Goal: Information Seeking & Learning: Learn about a topic

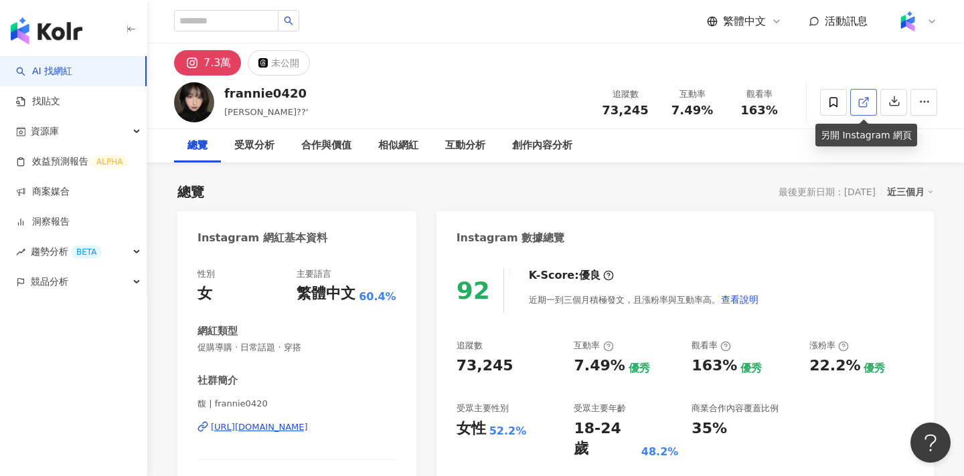
click at [862, 97] on icon at bounding box center [863, 102] width 12 height 12
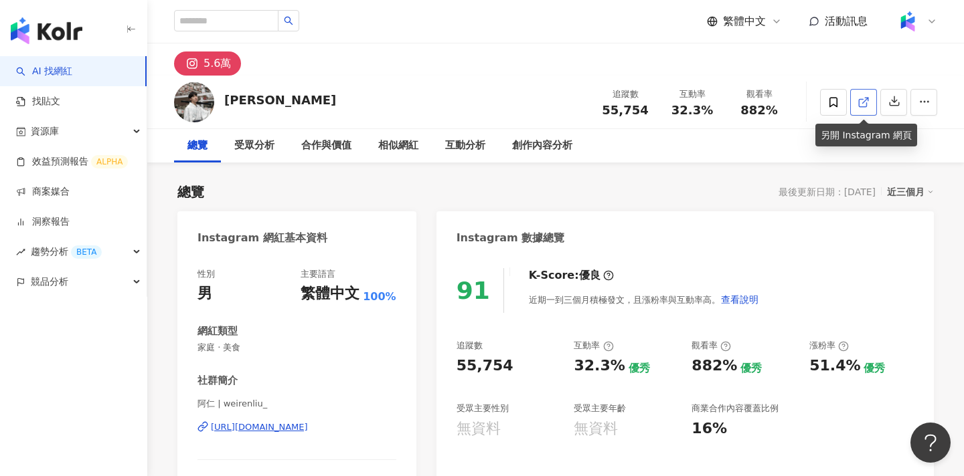
click at [860, 97] on icon at bounding box center [863, 102] width 12 height 12
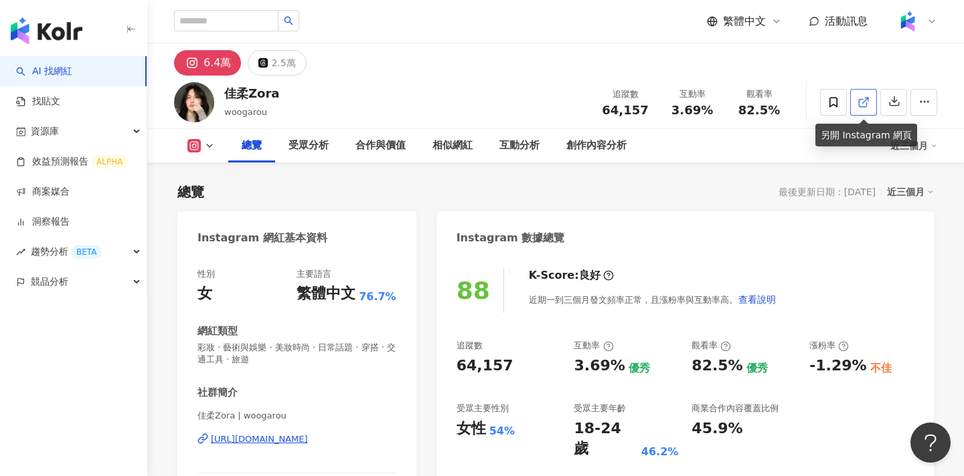
click at [863, 97] on icon at bounding box center [863, 102] width 12 height 12
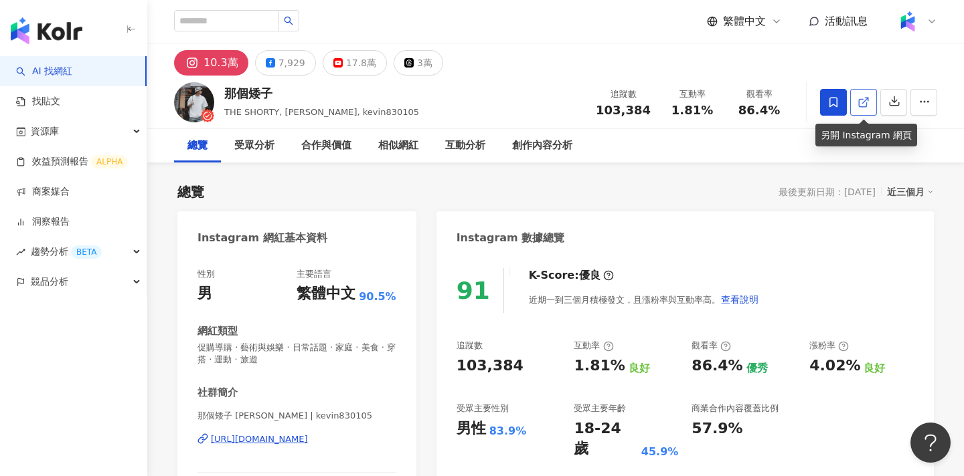
click at [864, 104] on icon at bounding box center [863, 102] width 12 height 12
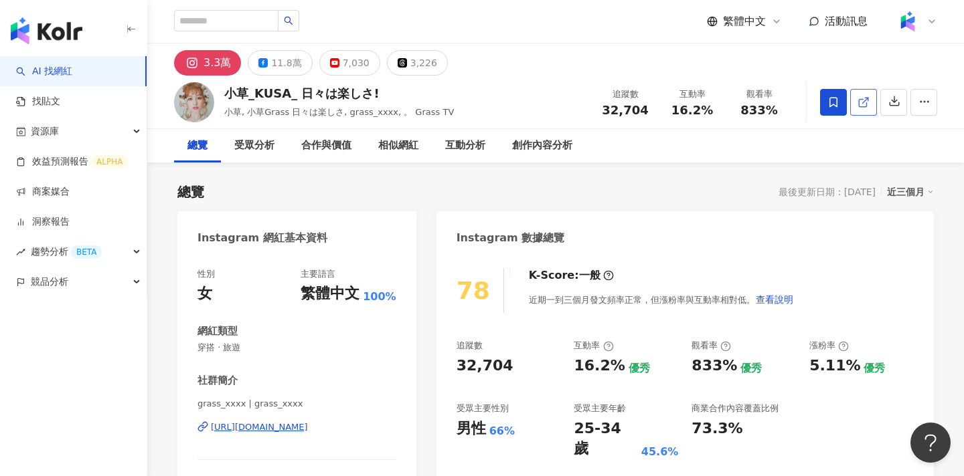
click at [853, 100] on link at bounding box center [863, 102] width 27 height 27
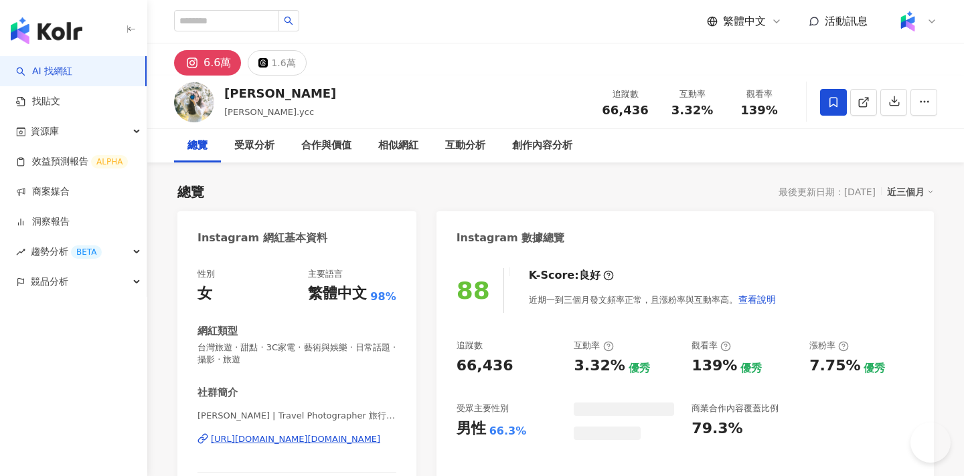
click at [859, 109] on link at bounding box center [863, 102] width 27 height 27
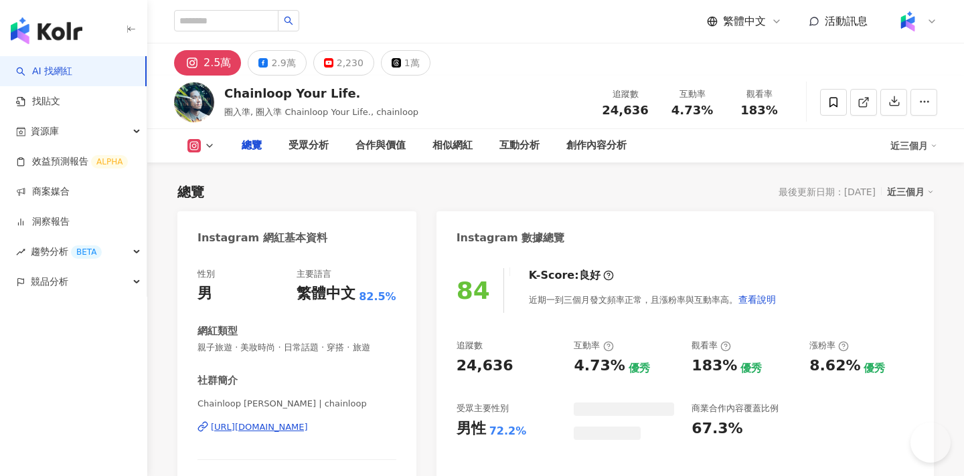
click at [861, 105] on icon at bounding box center [863, 102] width 12 height 12
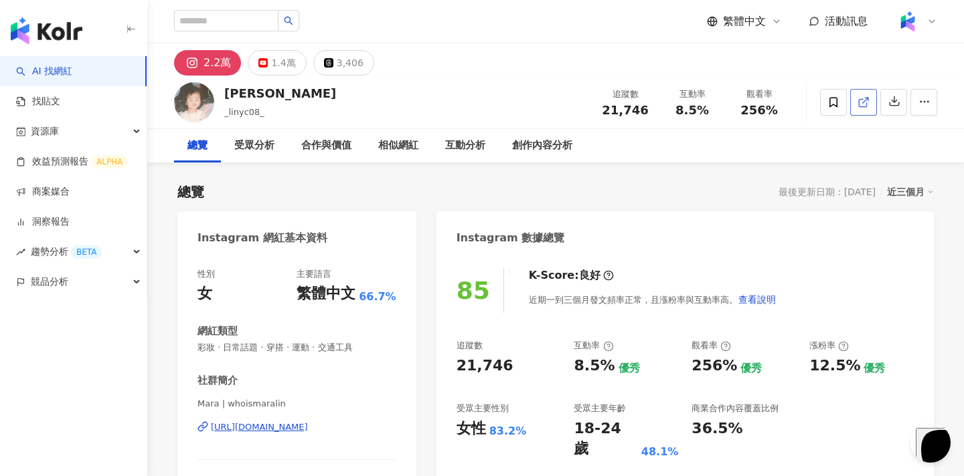
click at [859, 102] on icon at bounding box center [863, 102] width 12 height 12
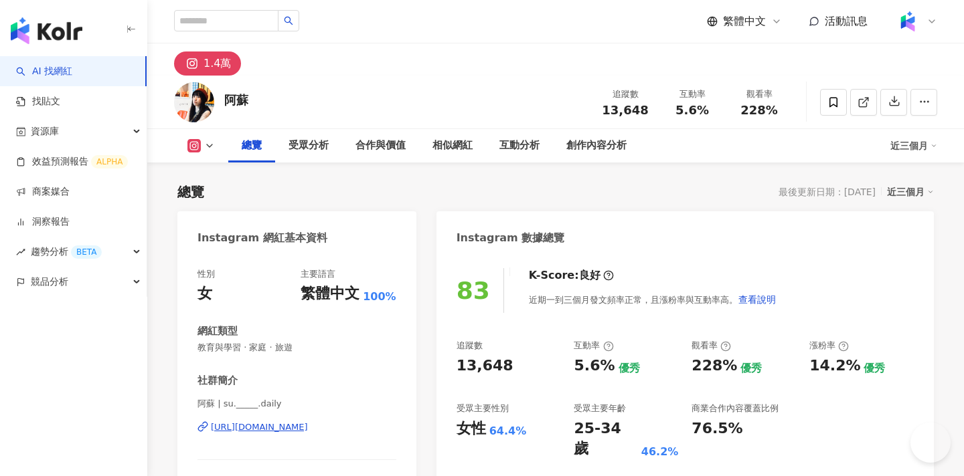
click at [867, 104] on icon at bounding box center [863, 102] width 12 height 12
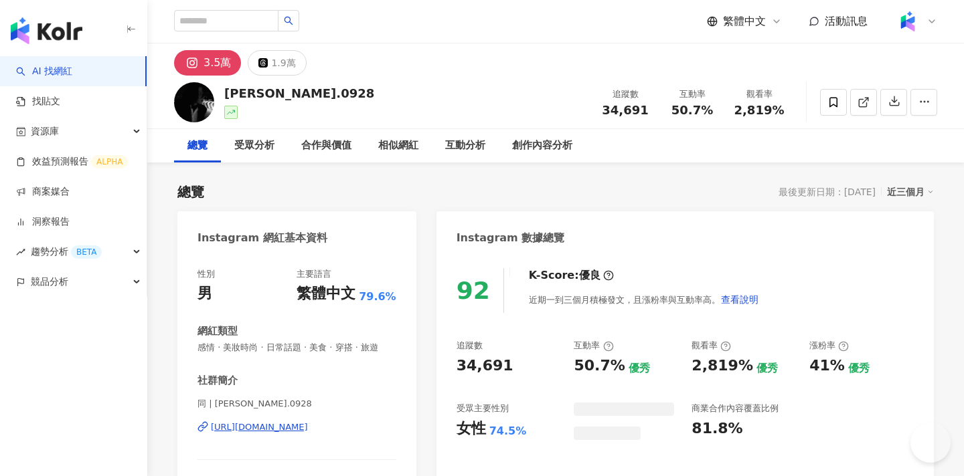
click at [866, 104] on icon at bounding box center [862, 102] width 7 height 7
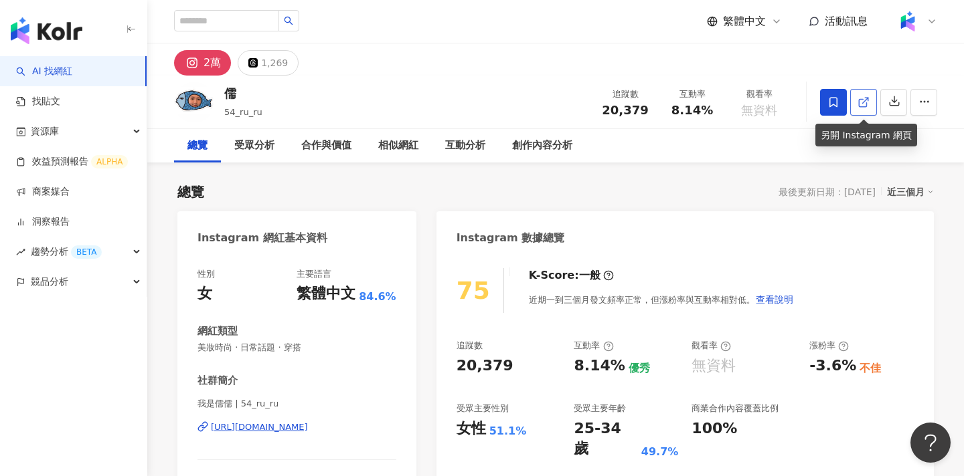
click at [859, 101] on icon at bounding box center [862, 102] width 7 height 7
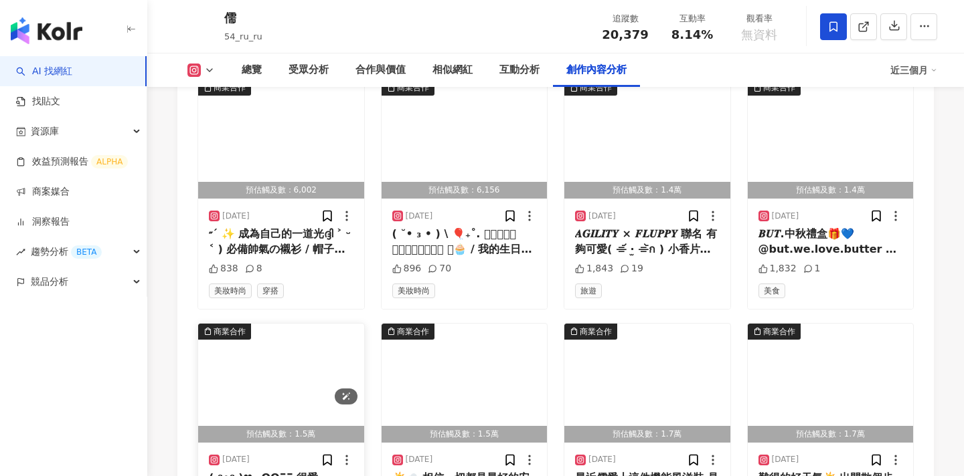
scroll to position [4025, 0]
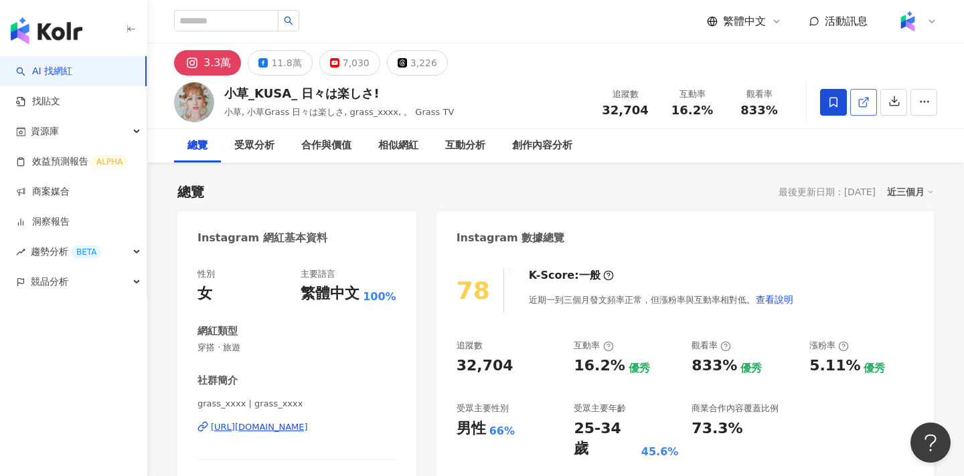
click at [865, 99] on icon at bounding box center [863, 102] width 12 height 12
